Goal: Task Accomplishment & Management: Manage account settings

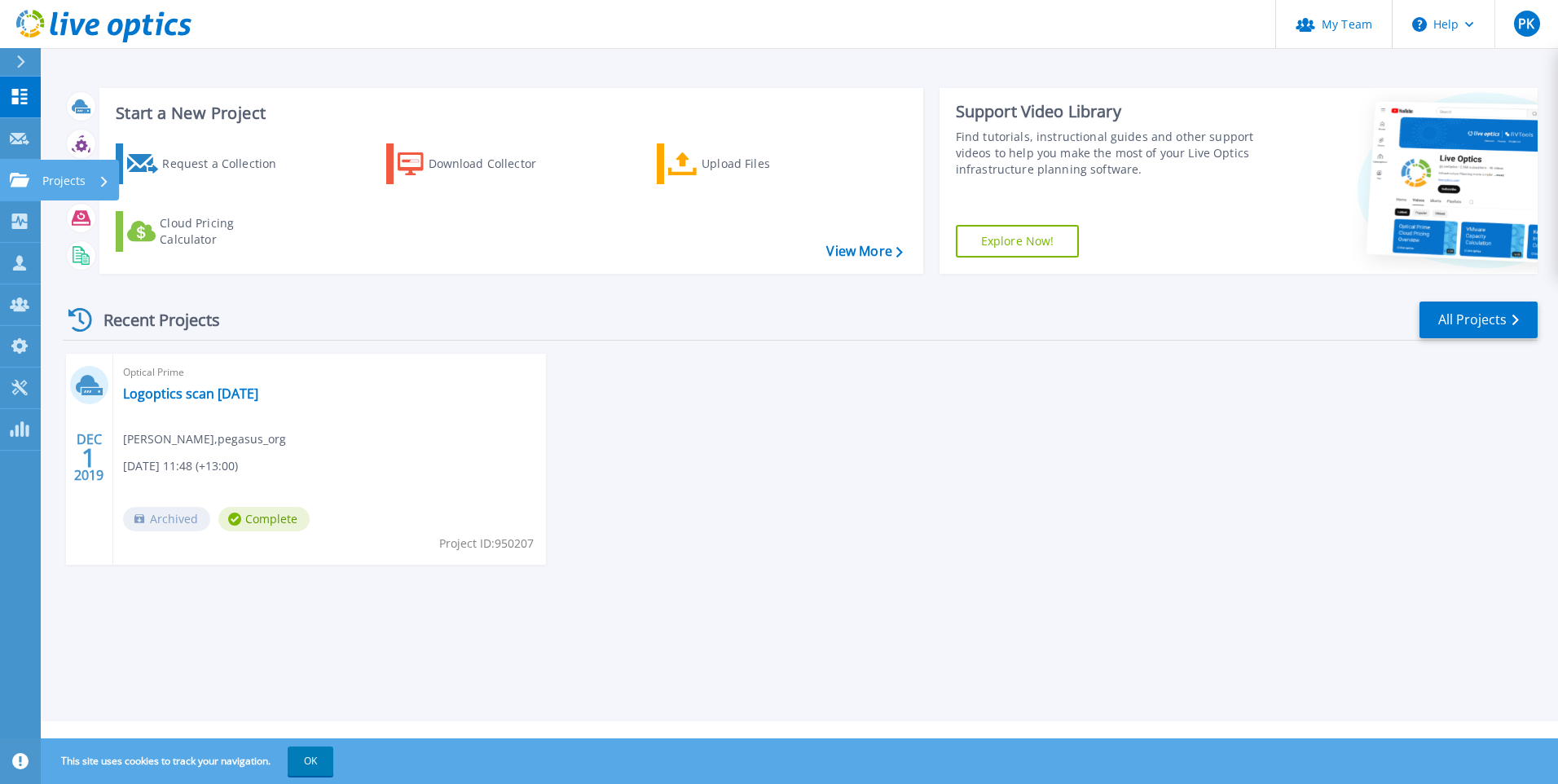
click at [46, 177] on p "Projects" at bounding box center [63, 181] width 43 height 42
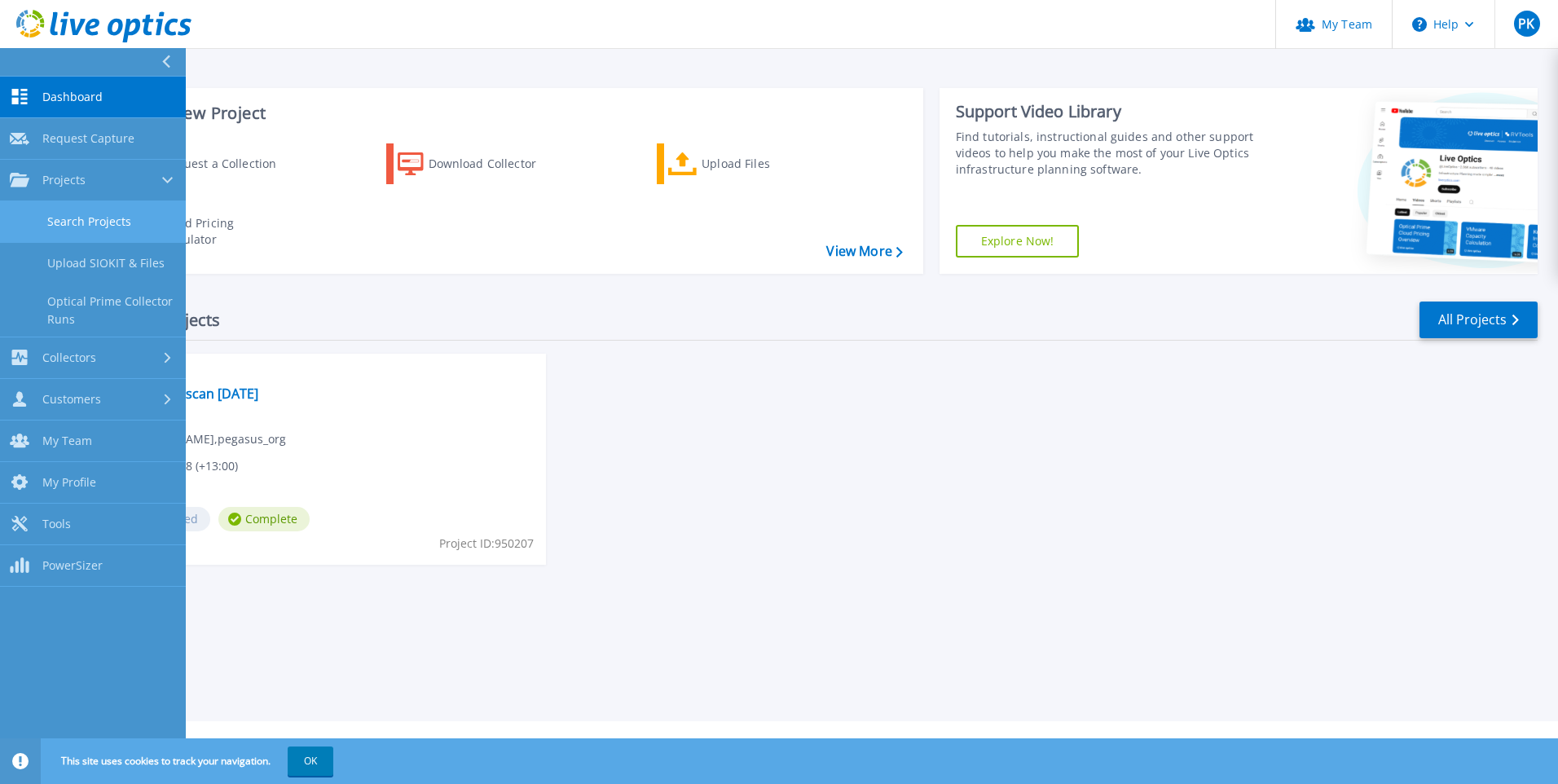
click at [74, 222] on link "Search Projects" at bounding box center [93, 222] width 186 height 42
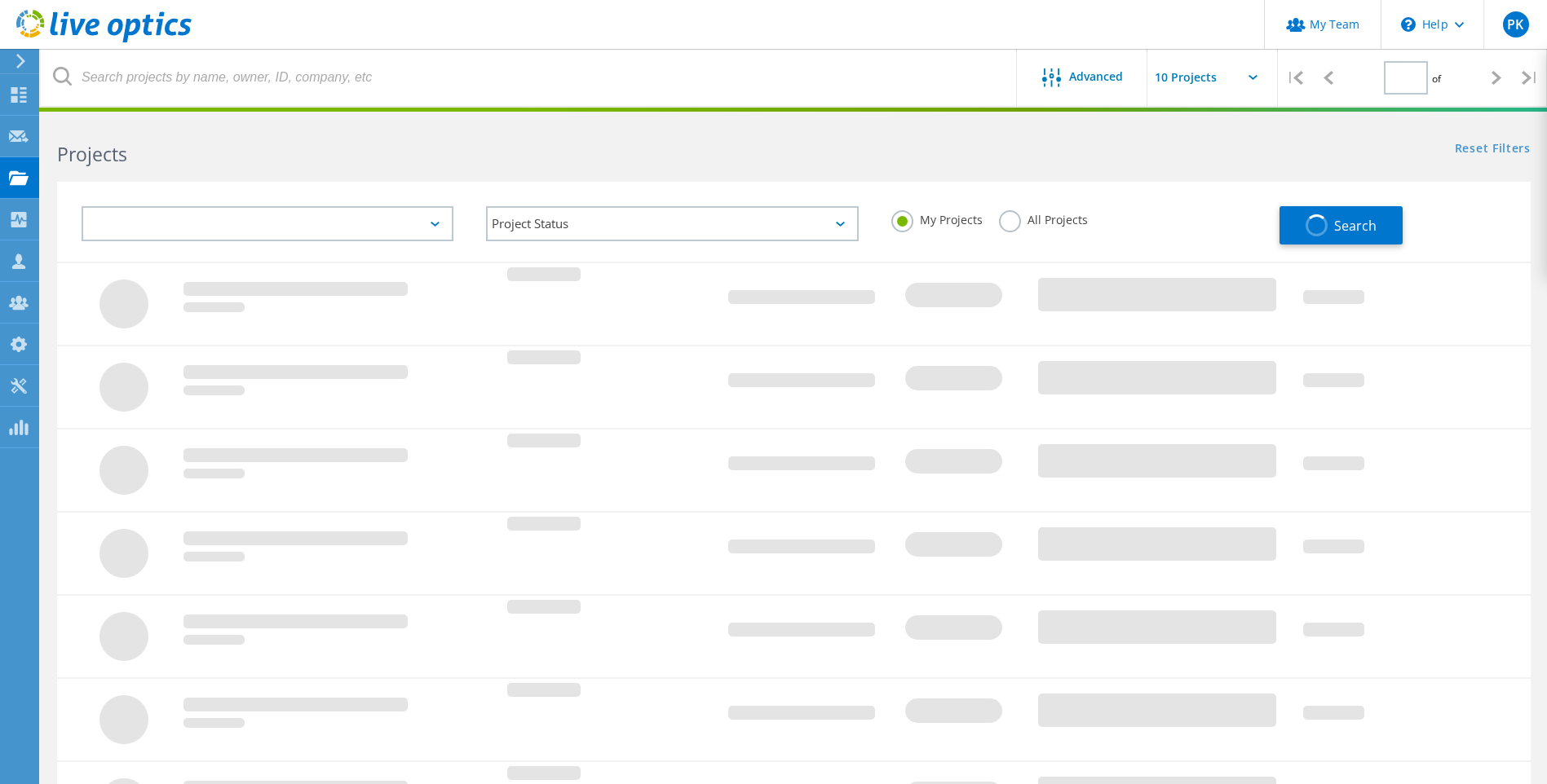
type input "1"
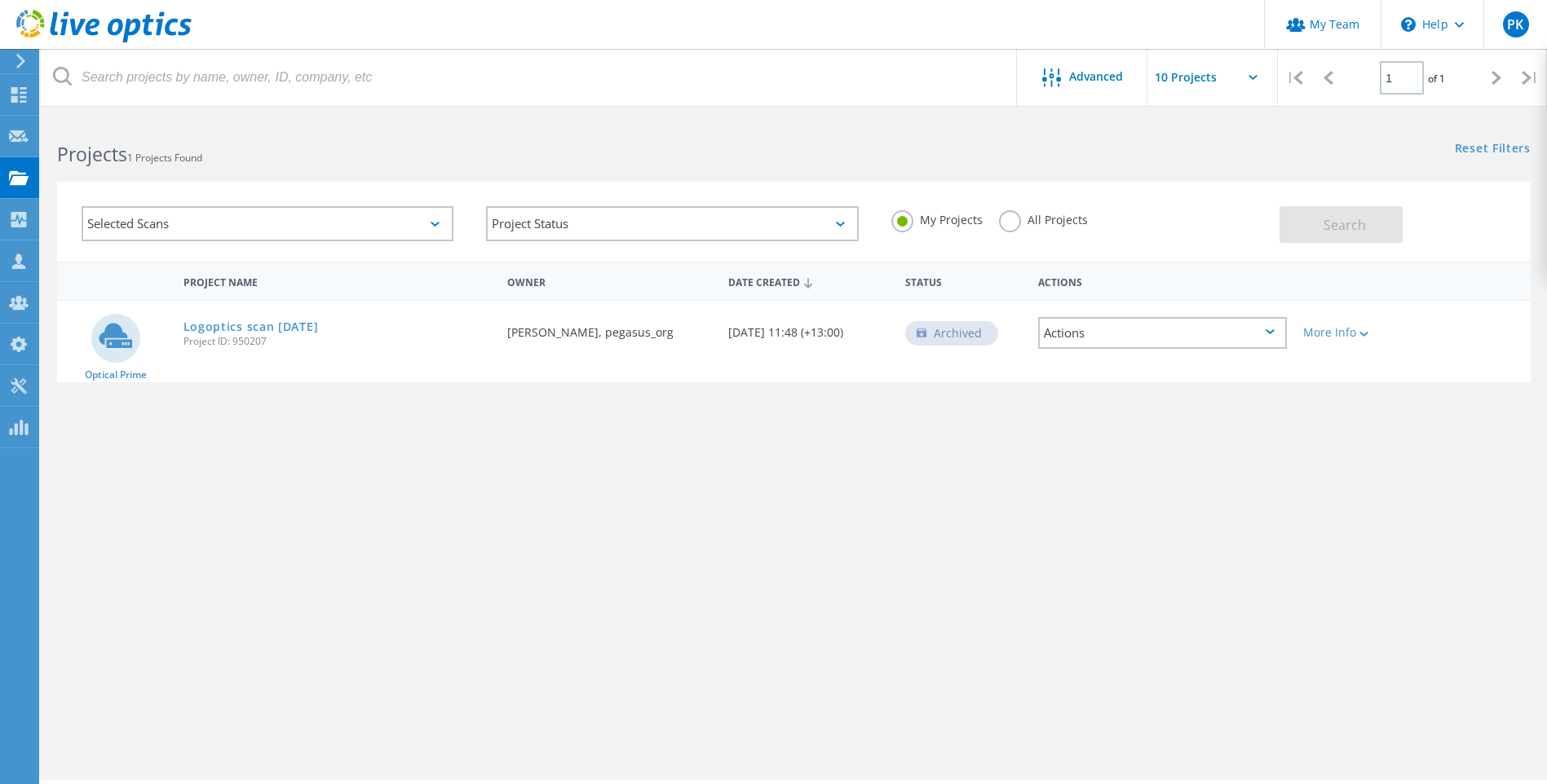
click at [1008, 216] on label "All Projects" at bounding box center [1043, 218] width 88 height 15
click at [0, 0] on input "All Projects" at bounding box center [0, 0] width 0 height 0
click at [1333, 221] on span "Search" at bounding box center [1345, 225] width 42 height 18
click at [340, 234] on div "Selected Scans" at bounding box center [267, 223] width 372 height 35
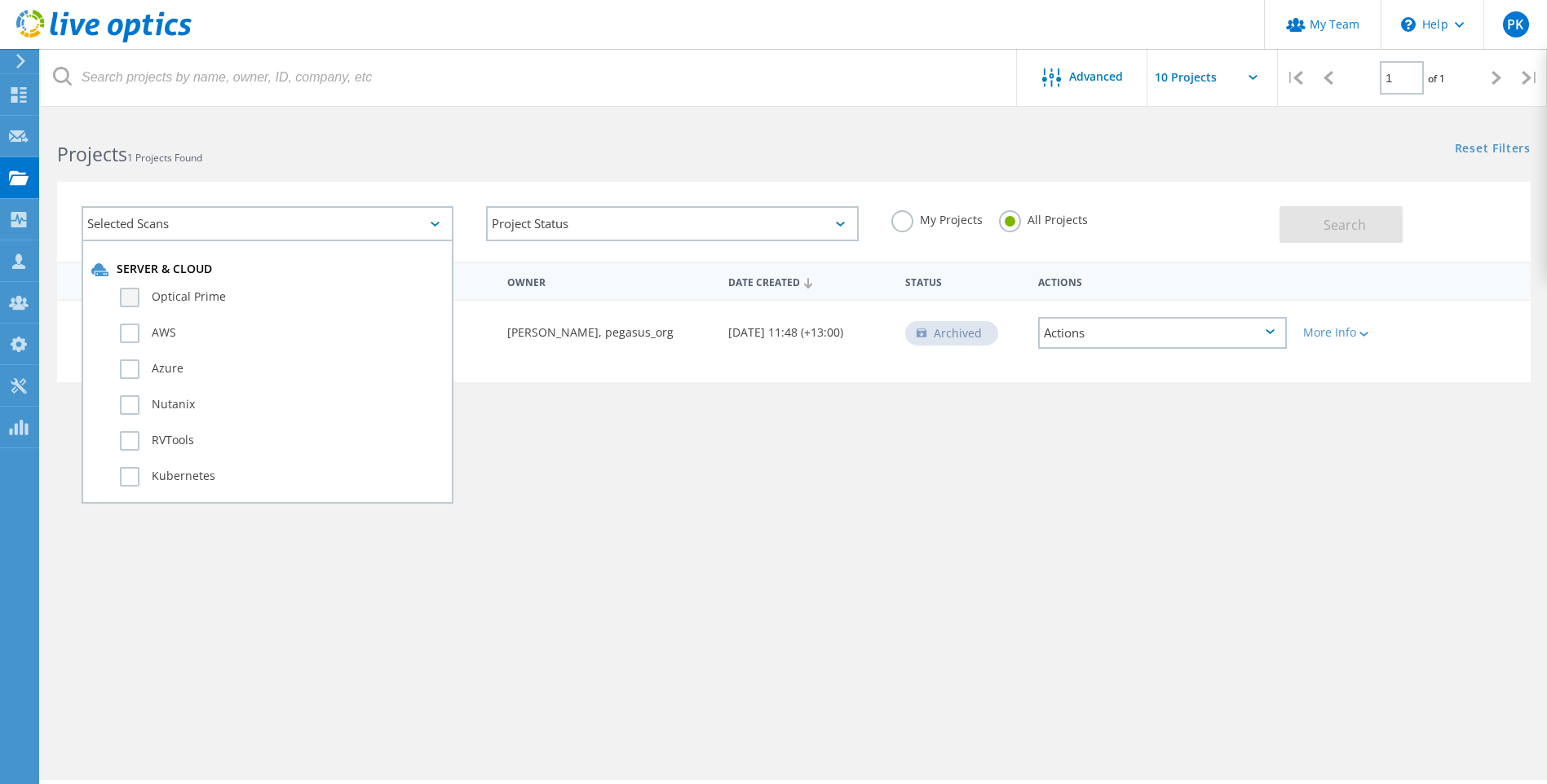
click at [170, 295] on label "Optical Prime" at bounding box center [281, 297] width 324 height 19
click at [0, 0] on input "Optical Prime" at bounding box center [0, 0] width 0 height 0
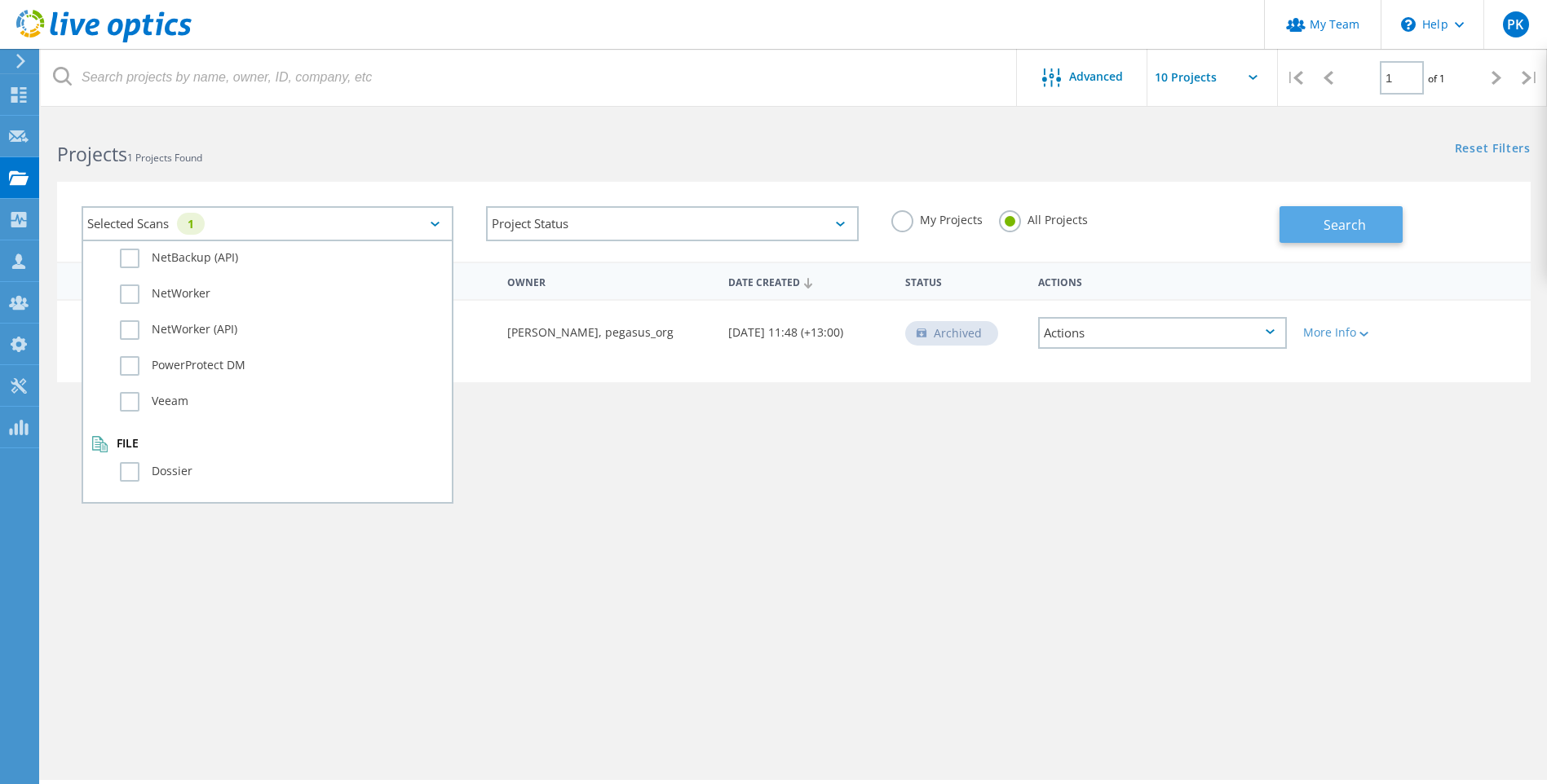
click at [1339, 237] on button "Search" at bounding box center [1341, 224] width 123 height 36
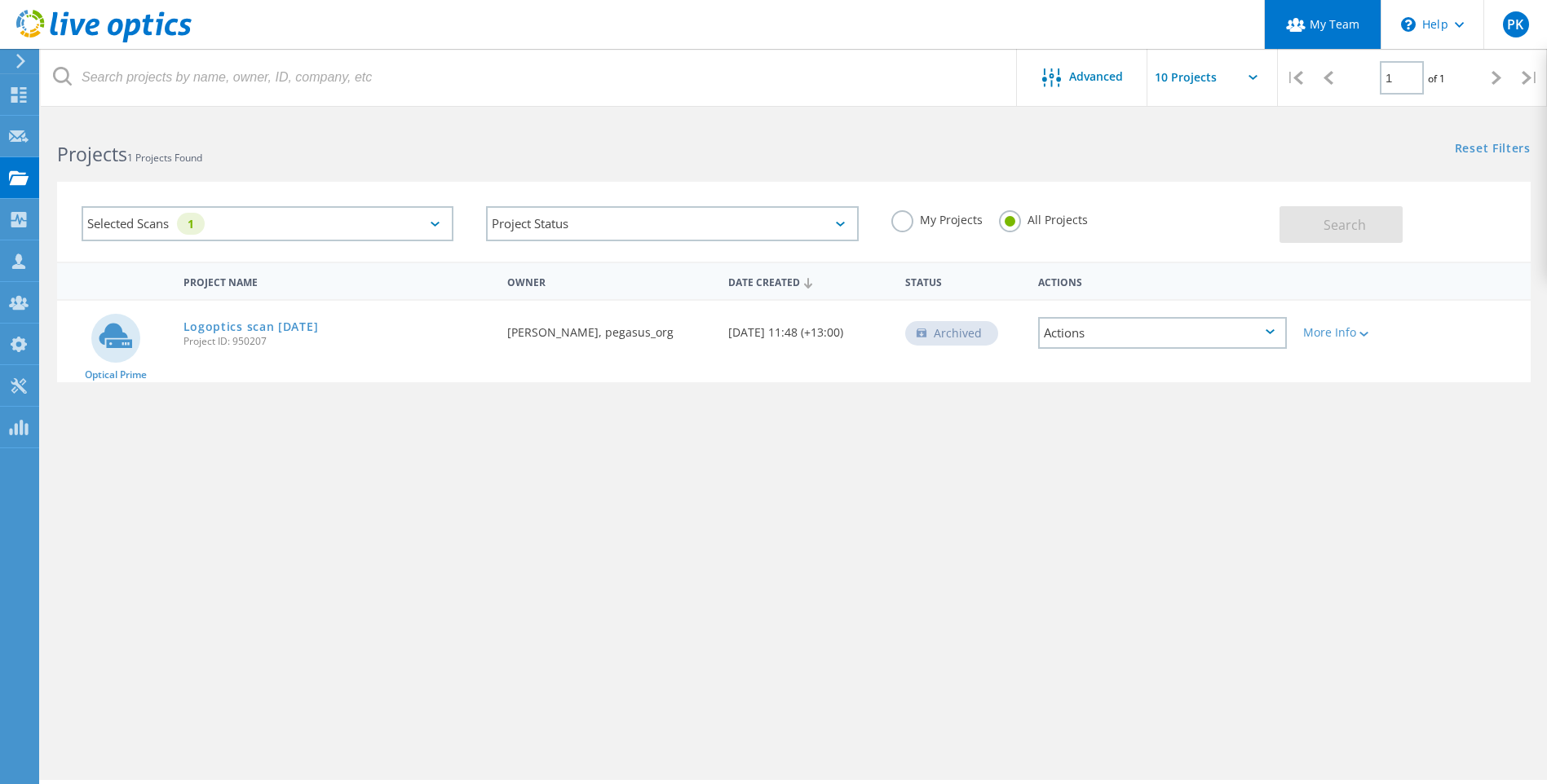
click at [1307, 31] on link "My Team" at bounding box center [1323, 25] width 117 height 49
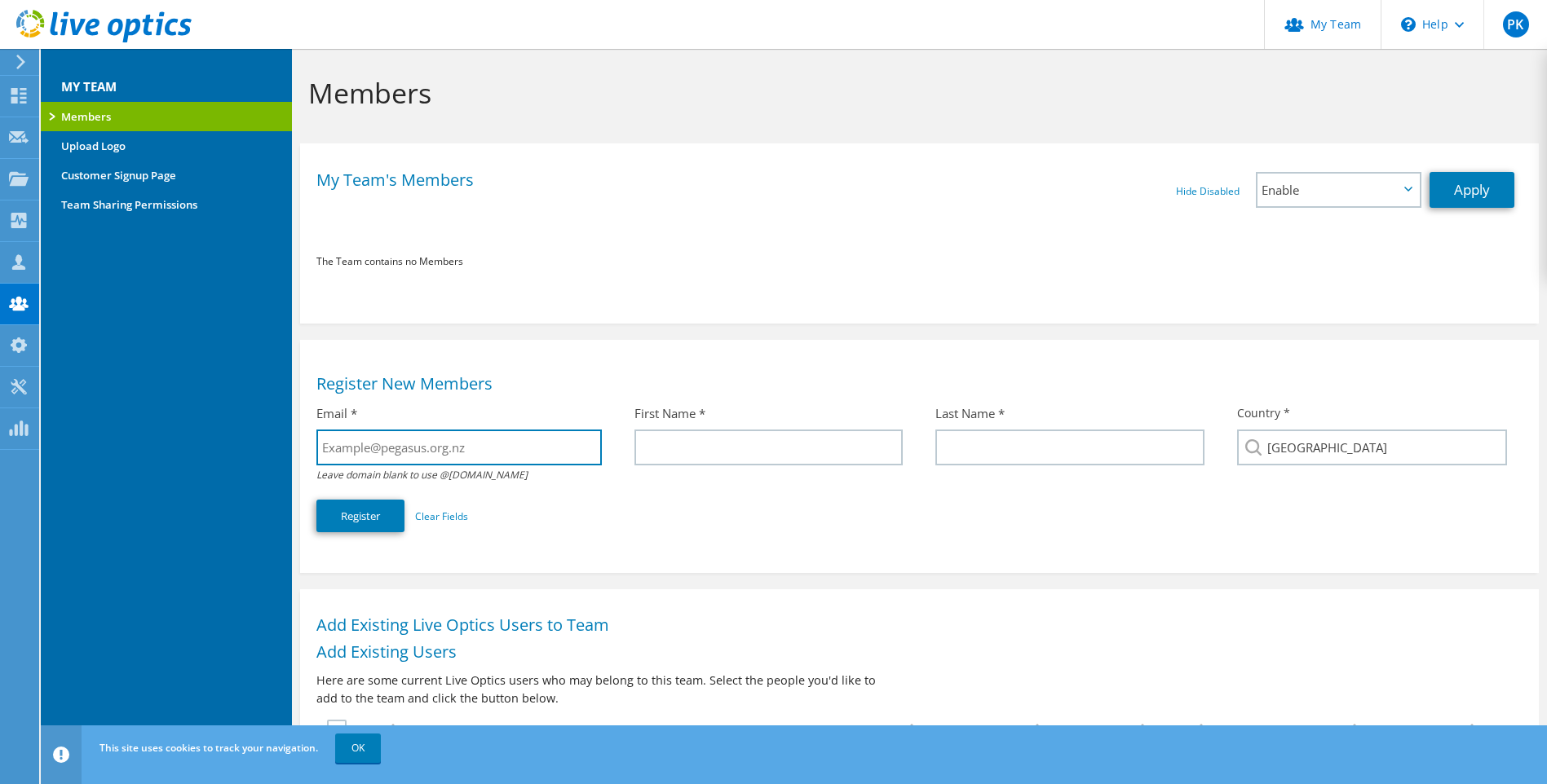
click at [428, 444] on input "text" at bounding box center [459, 447] width 286 height 36
type input "[PERSON_NAME][EMAIL_ADDRESS][PERSON_NAME][DOMAIN_NAME]"
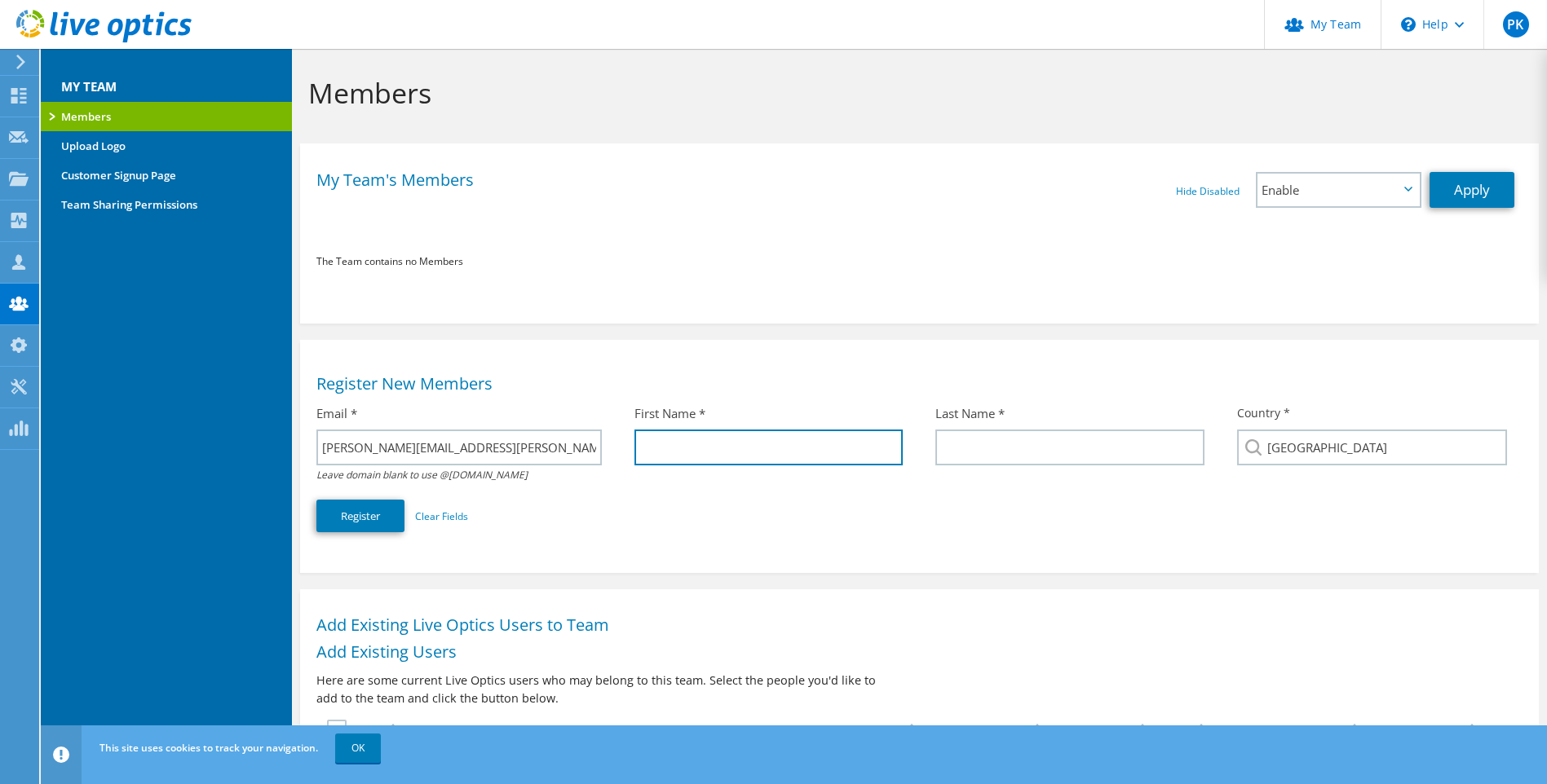
click at [703, 452] on input "text" at bounding box center [768, 447] width 269 height 36
type input "[PERSON_NAME]"
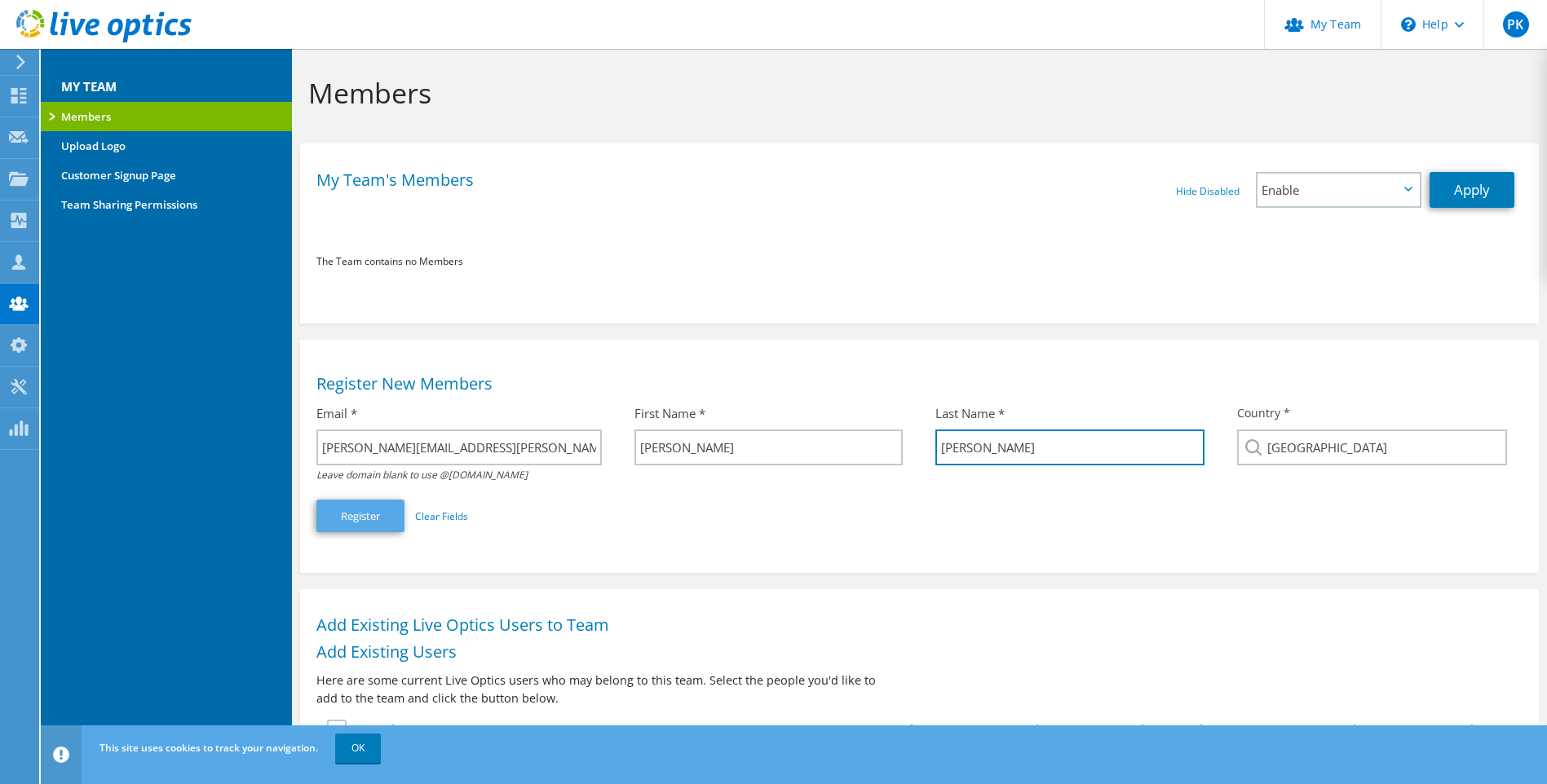
type input "[PERSON_NAME]"
click at [354, 519] on button "Register" at bounding box center [360, 516] width 88 height 33
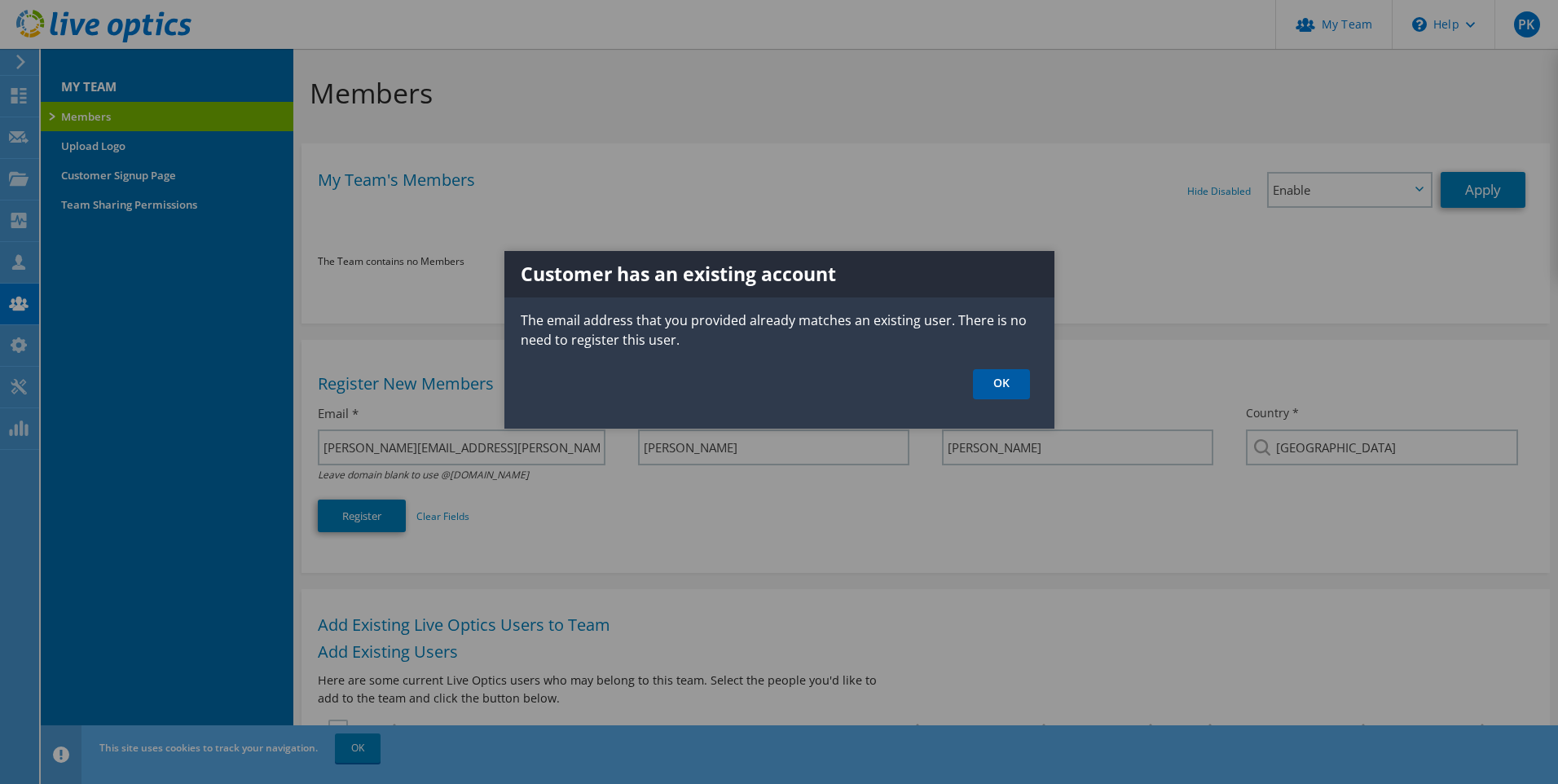
click at [996, 388] on link "OK" at bounding box center [1001, 384] width 57 height 30
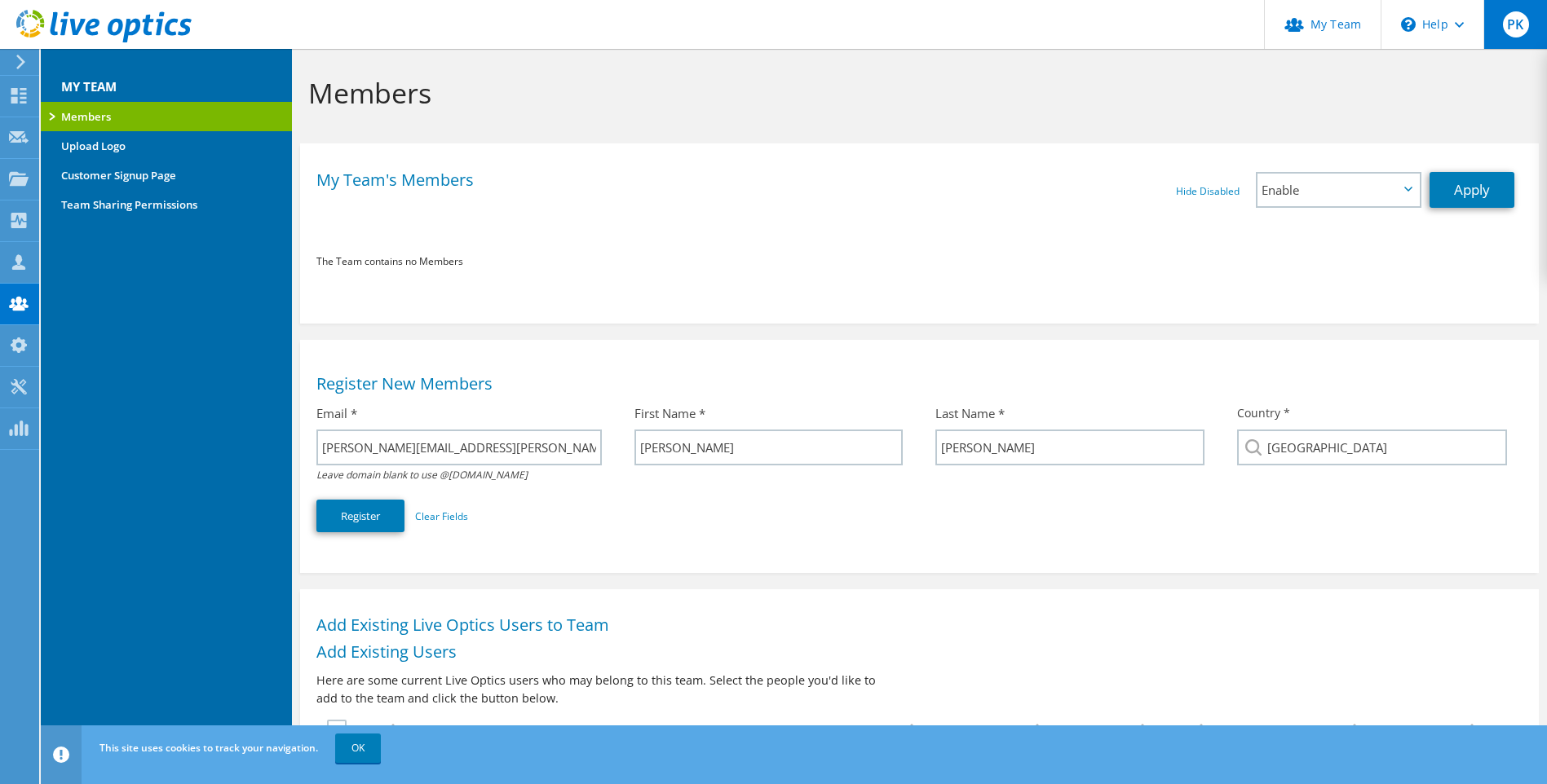
click at [1511, 36] on span "PK" at bounding box center [1516, 25] width 26 height 26
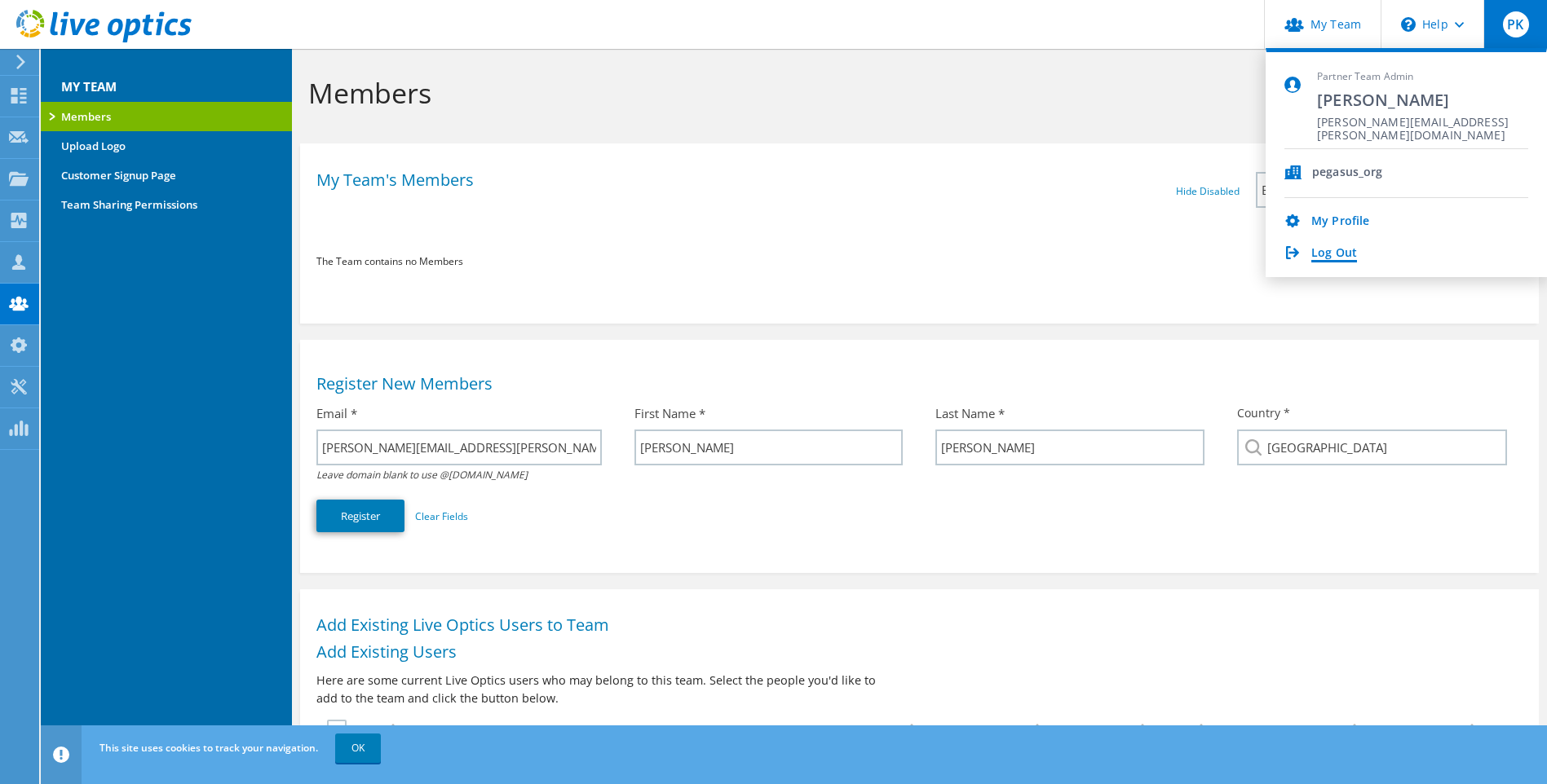
click at [1340, 255] on link "Log Out" at bounding box center [1334, 253] width 46 height 15
